Goal: Use online tool/utility: Utilize a website feature to perform a specific function

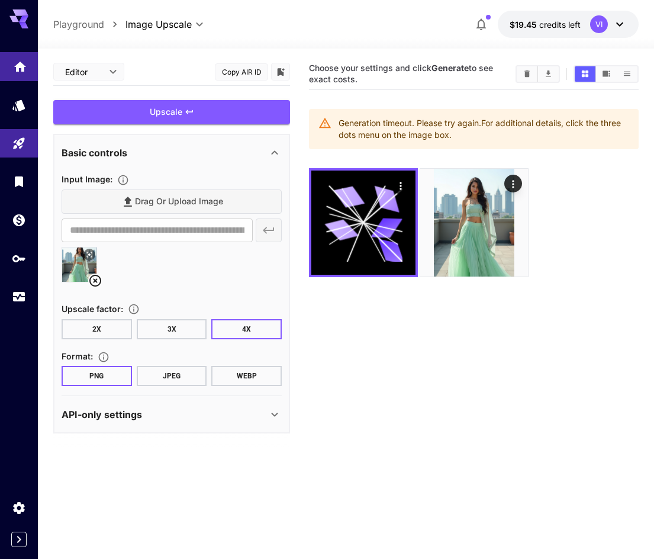
click at [25, 74] on link at bounding box center [19, 66] width 38 height 29
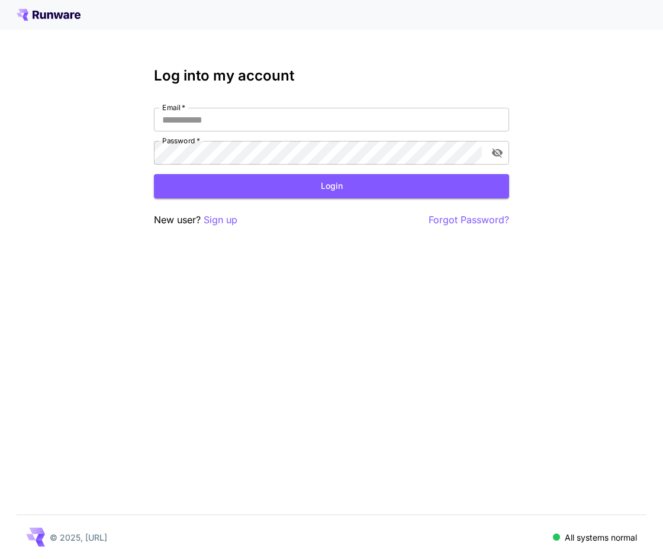
type input "**********"
click at [312, 185] on button "Login" at bounding box center [331, 186] width 355 height 24
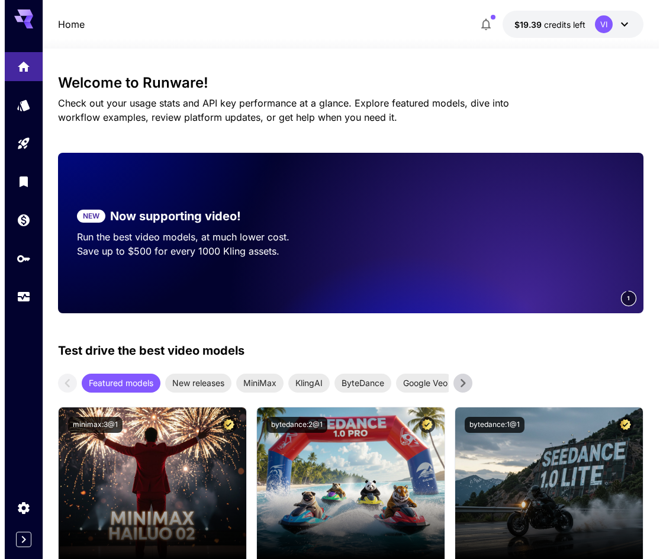
scroll to position [177, 0]
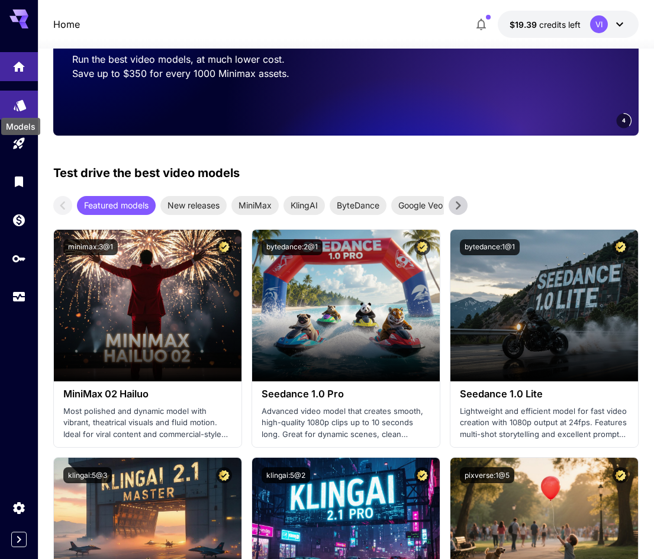
click at [24, 106] on icon "Models" at bounding box center [20, 101] width 12 height 11
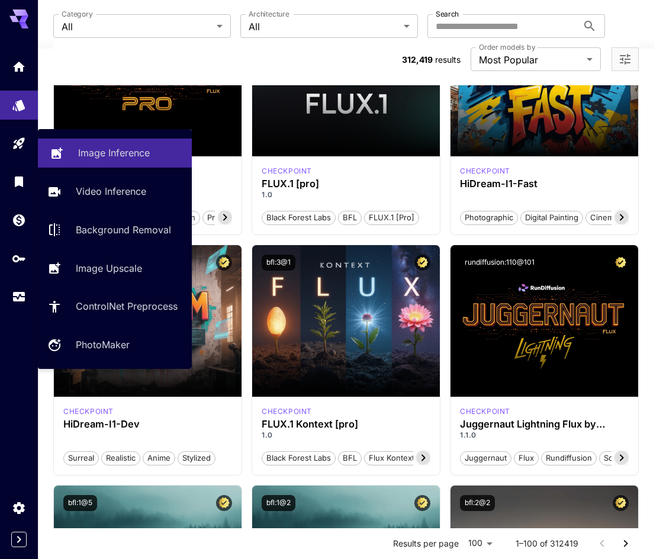
click at [96, 140] on link "Image Inference" at bounding box center [115, 152] width 154 height 29
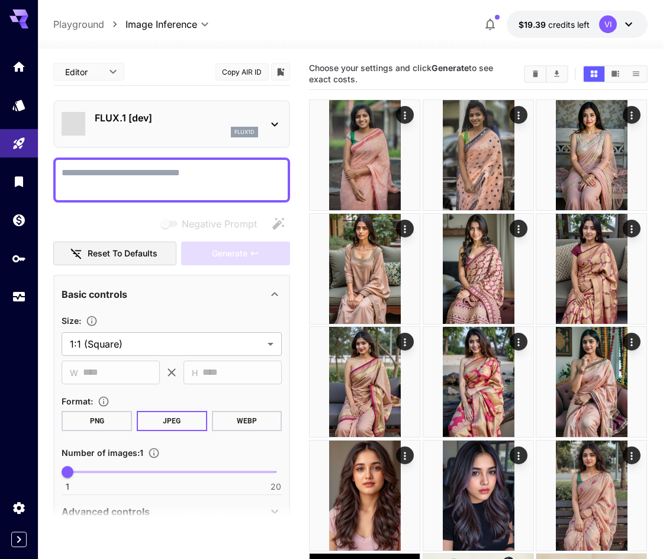
type input "**********"
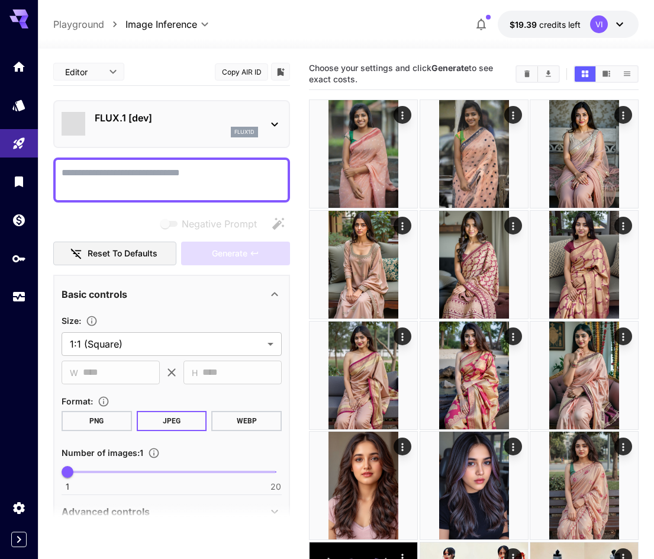
click at [268, 117] on div at bounding box center [274, 124] width 14 height 15
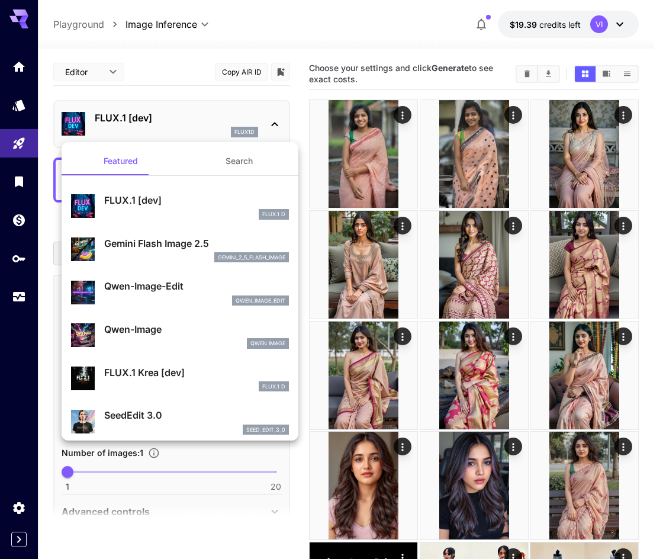
click at [153, 247] on p "Gemini Flash Image 2.5" at bounding box center [196, 243] width 185 height 14
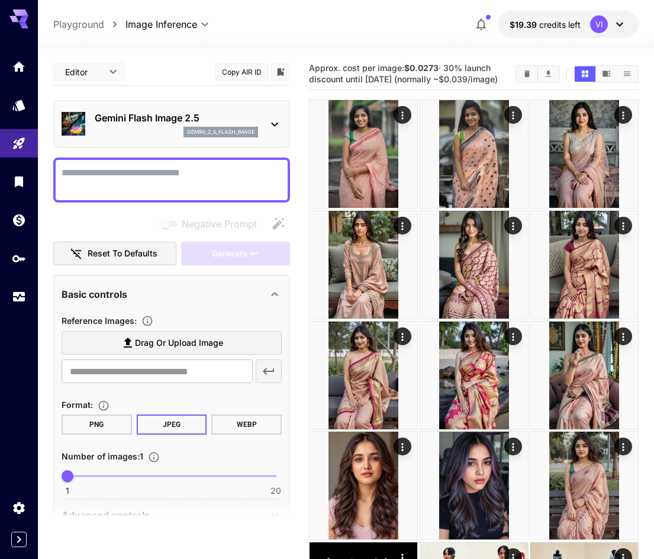
click at [482, 22] on icon "button" at bounding box center [481, 24] width 14 height 14
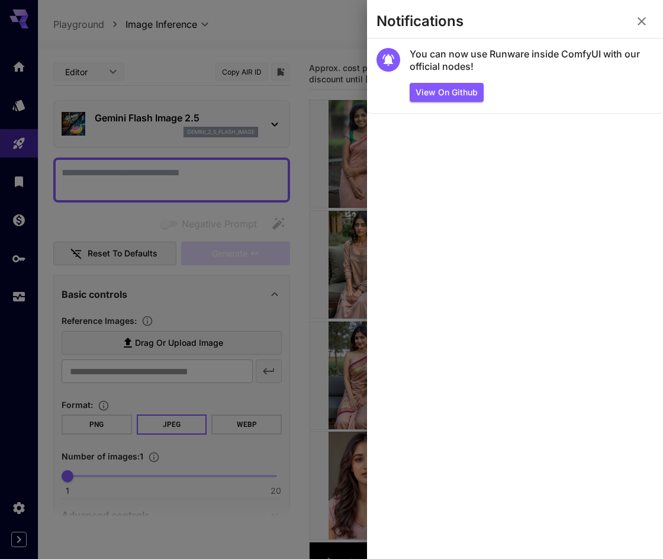
click at [635, 21] on icon "button" at bounding box center [641, 21] width 14 height 14
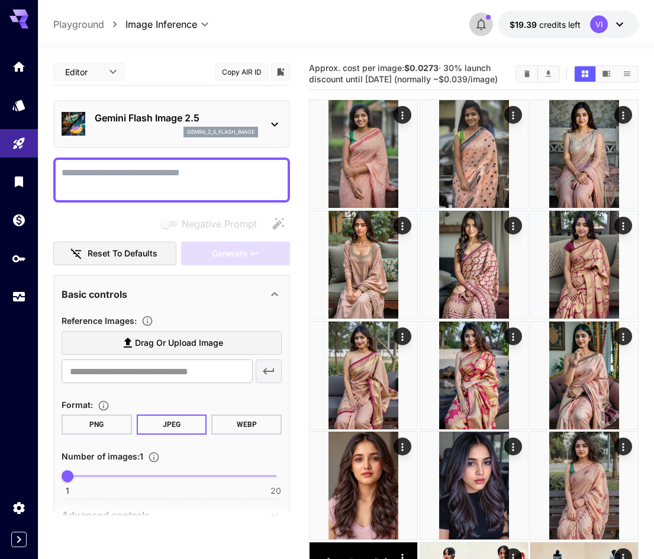
click at [477, 18] on icon "button" at bounding box center [481, 24] width 14 height 14
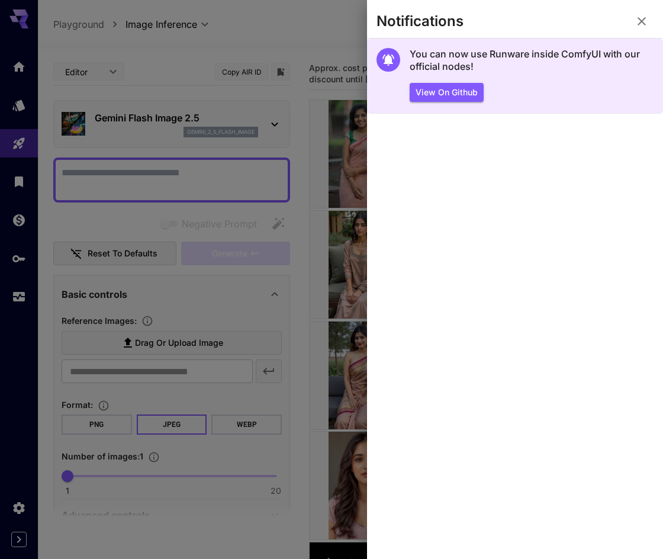
click at [390, 57] on icon at bounding box center [388, 60] width 12 height 12
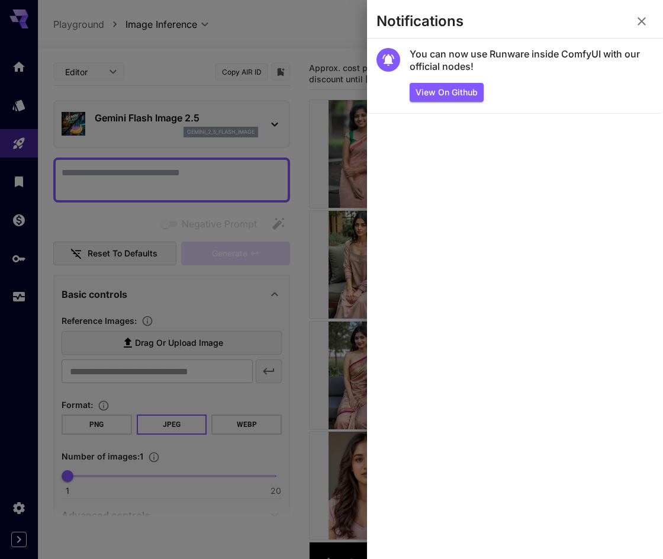
click at [635, 26] on icon "button" at bounding box center [641, 21] width 14 height 14
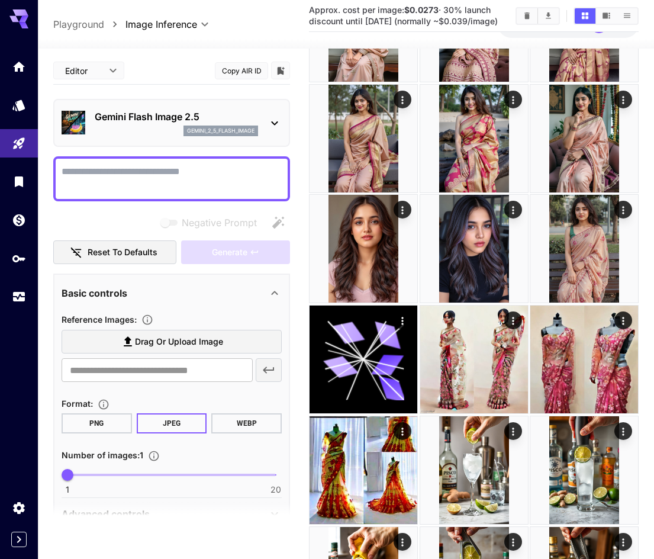
click at [105, 69] on body "**********" at bounding box center [327, 437] width 654 height 1348
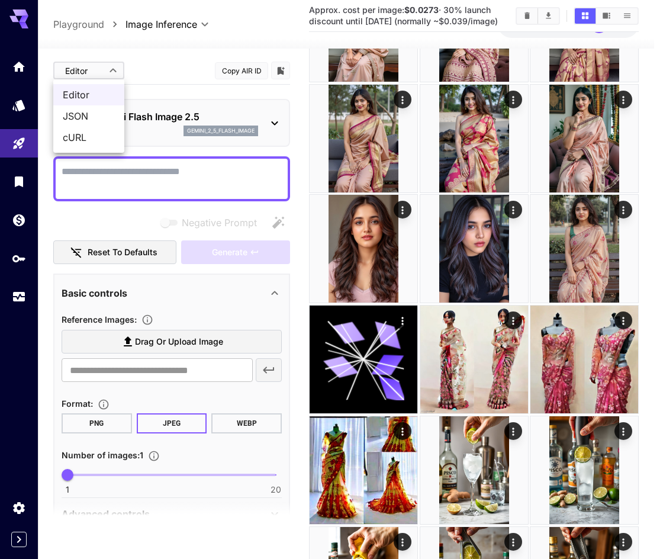
click at [105, 69] on div at bounding box center [331, 279] width 663 height 559
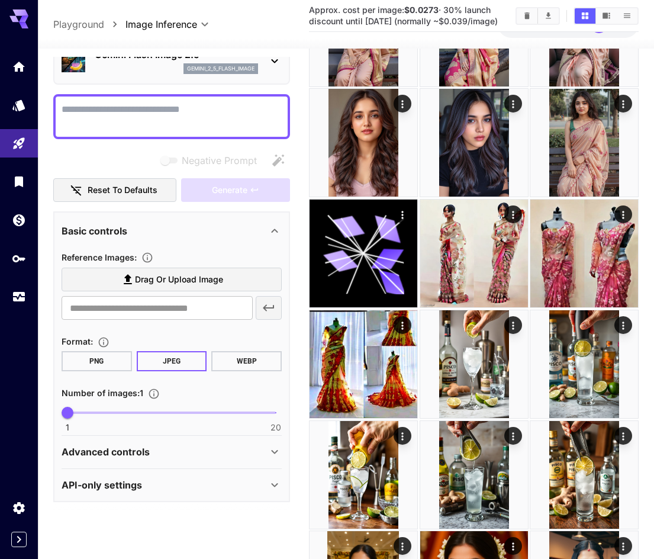
scroll to position [414, 0]
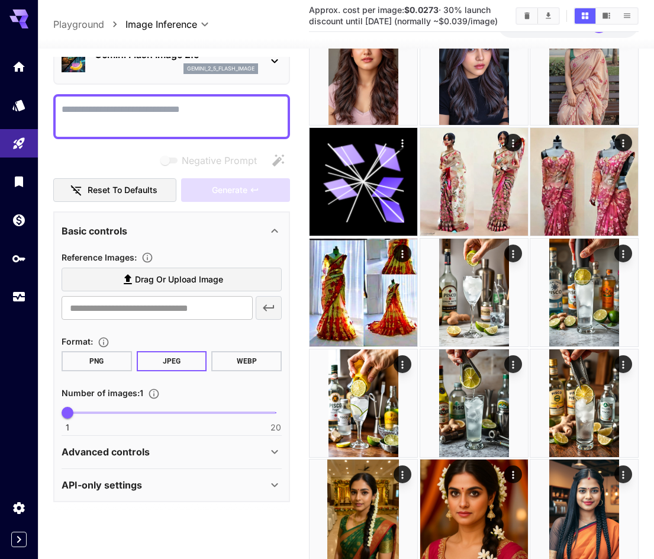
click at [168, 450] on div "Advanced controls" at bounding box center [165, 451] width 206 height 14
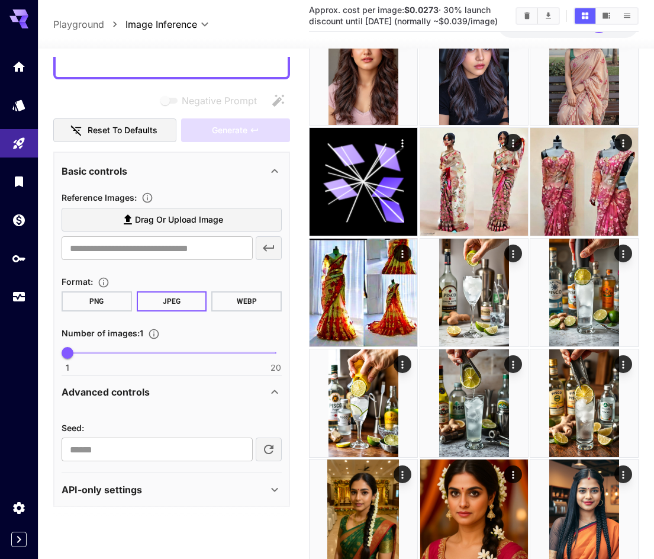
scroll to position [127, 0]
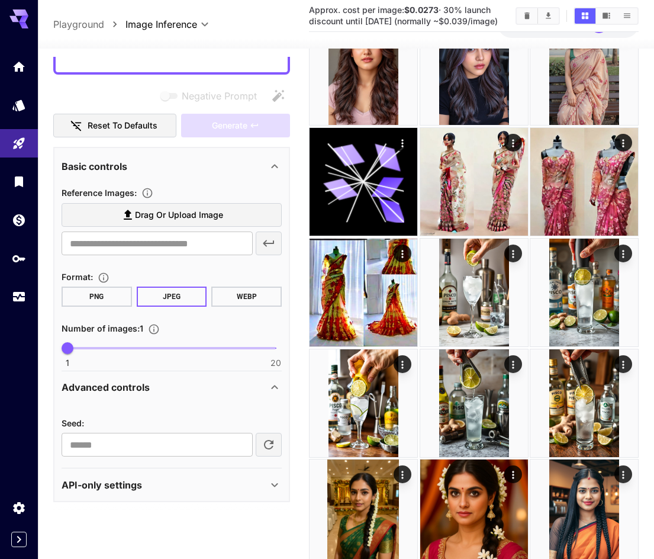
click at [163, 477] on div "API-only settings" at bounding box center [165, 484] width 206 height 14
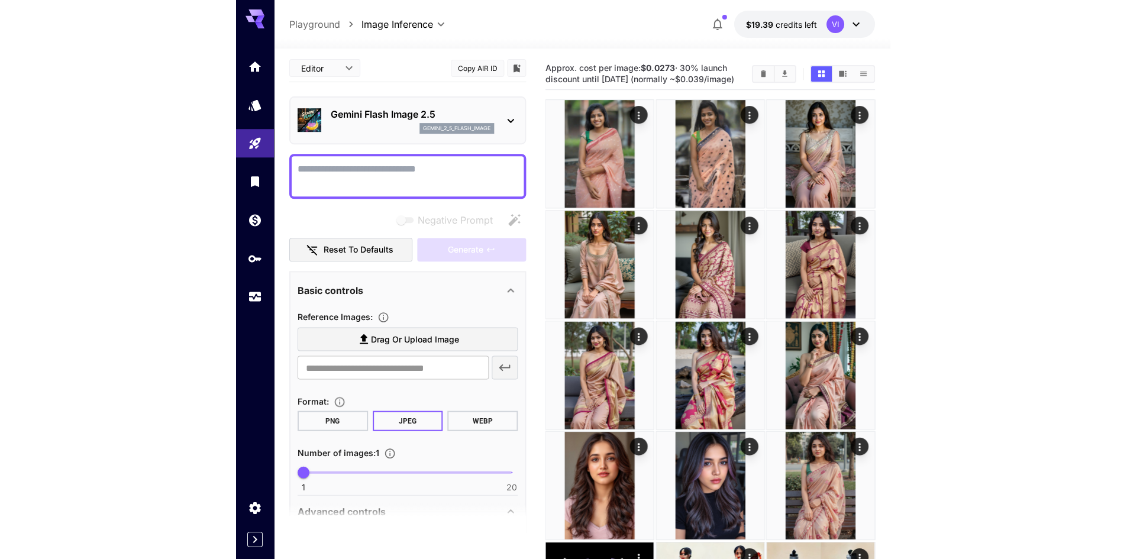
scroll to position [0, 0]
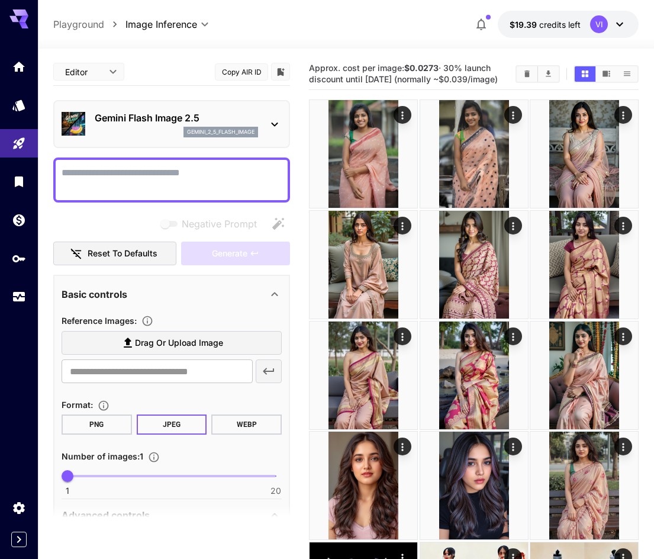
click at [131, 179] on textarea "Negative Prompt" at bounding box center [172, 180] width 220 height 28
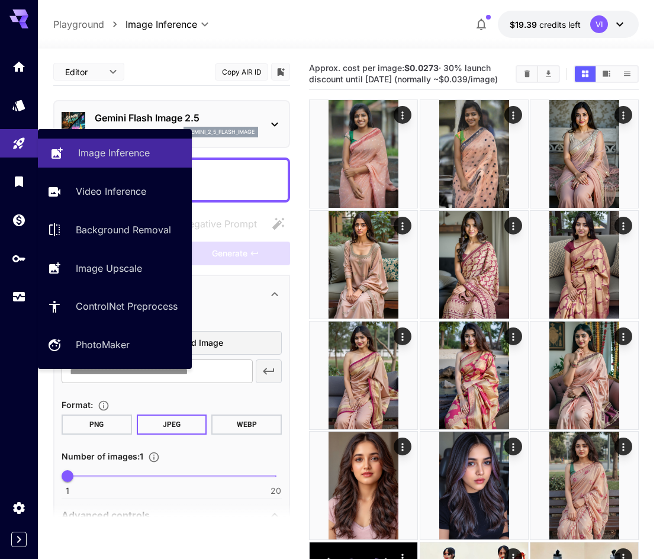
click at [85, 147] on p "Image Inference" at bounding box center [114, 153] width 72 height 14
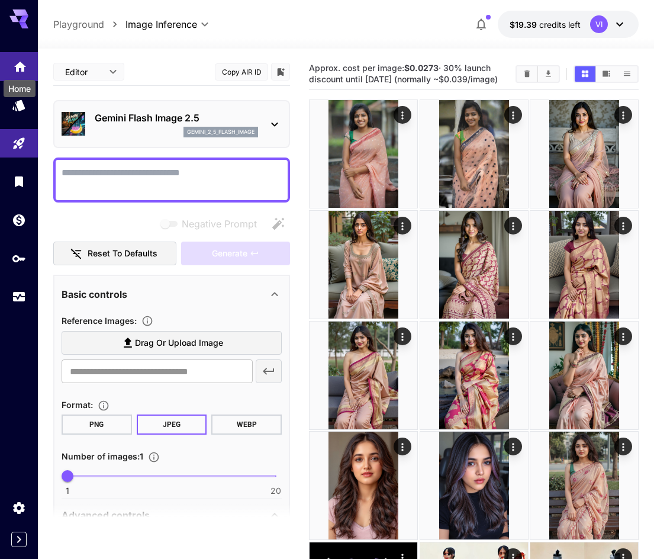
click at [25, 72] on div "Home" at bounding box center [19, 85] width 34 height 27
